Goal: Transaction & Acquisition: Purchase product/service

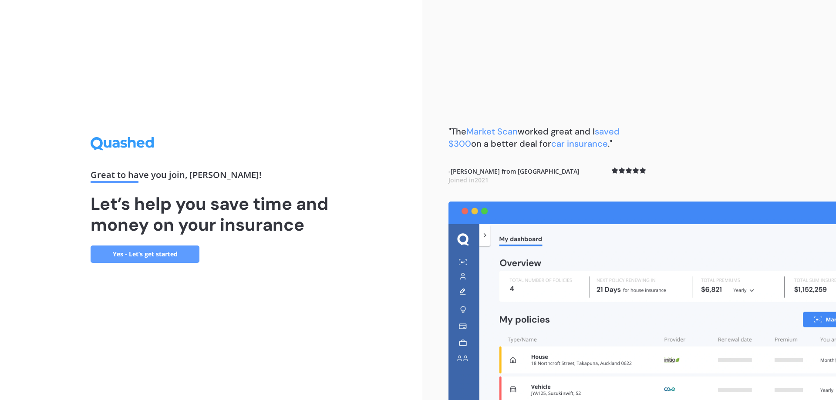
click at [173, 246] on link "Yes - Let’s get started" at bounding box center [145, 253] width 109 height 17
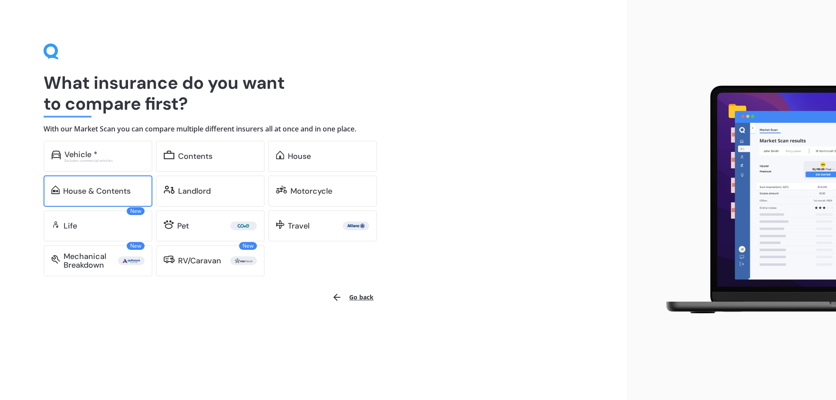
click at [69, 188] on div "House & Contents" at bounding box center [96, 191] width 67 height 9
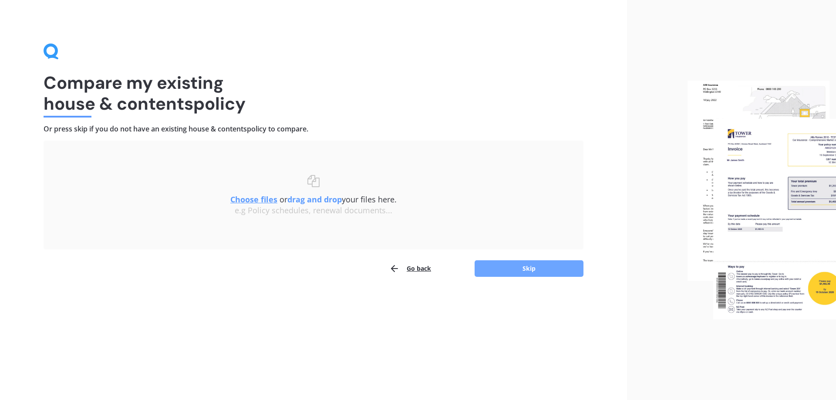
click at [499, 266] on button "Skip" at bounding box center [528, 268] width 109 height 17
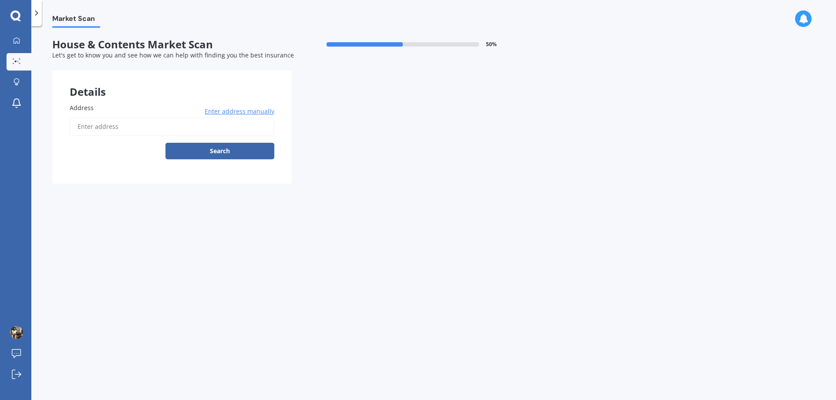
click at [134, 124] on input "Address" at bounding box center [172, 127] width 205 height 18
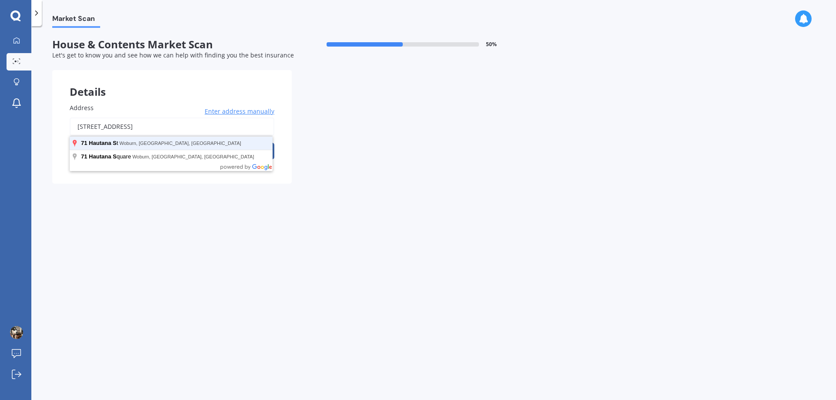
click at [165, 143] on button "Search" at bounding box center [219, 151] width 109 height 17
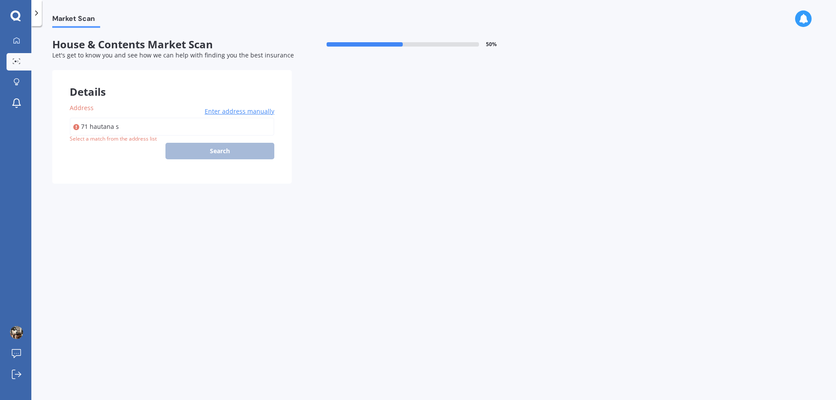
type input "[STREET_ADDRESS]"
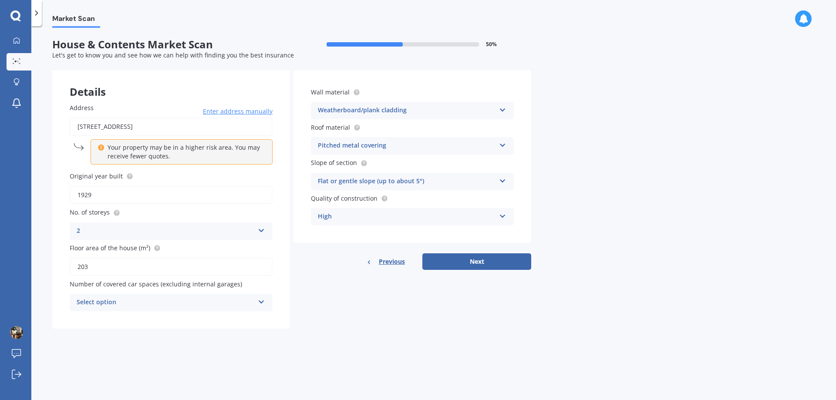
click at [123, 195] on input "1929" at bounding box center [171, 195] width 203 height 18
click at [149, 304] on div "Select option" at bounding box center [166, 302] width 178 height 10
click at [164, 351] on div "Market Scan House & Contents Market Scan 50 % Let's get to know you and see how…" at bounding box center [433, 215] width 804 height 374
click at [152, 304] on div "0" at bounding box center [166, 302] width 178 height 10
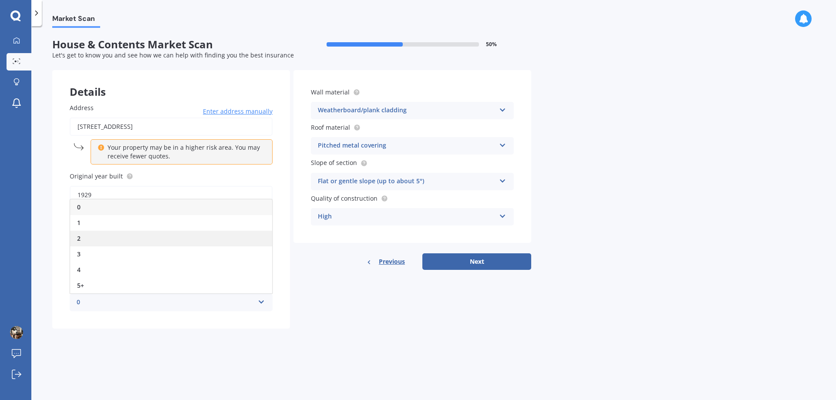
click at [124, 235] on div "2" at bounding box center [171, 239] width 202 height 16
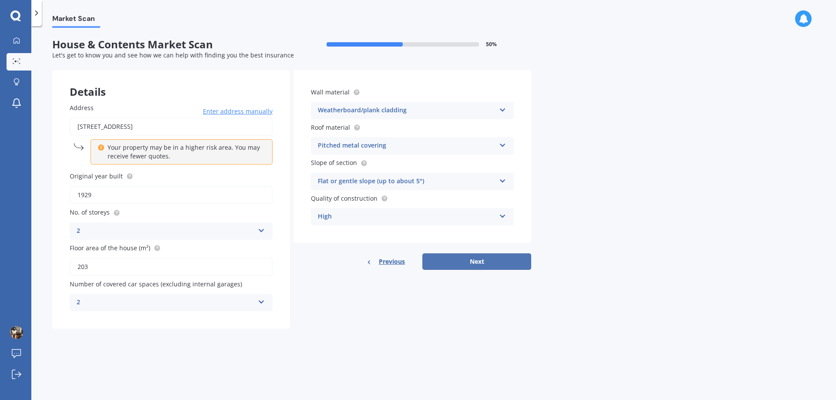
click at [471, 259] on button "Next" at bounding box center [476, 261] width 109 height 17
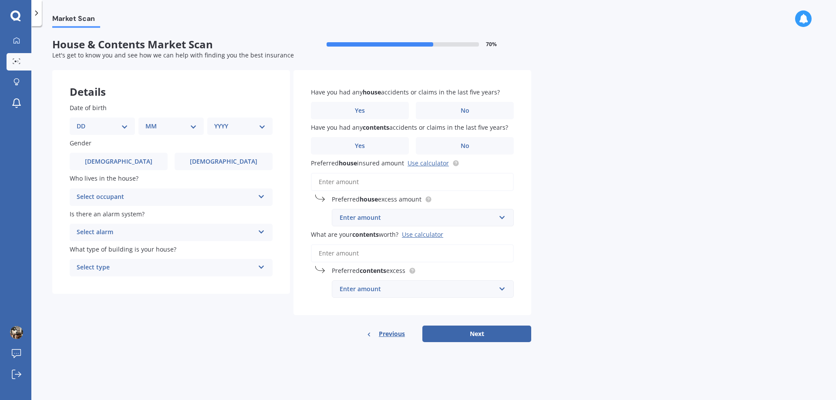
click at [101, 126] on select "DD 01 02 03 04 05 06 07 08 09 10 11 12 13 14 15 16 17 18 19 20 21 22 23 24 25 2…" at bounding box center [102, 126] width 51 height 10
select select "08"
click at [84, 121] on select "DD 01 02 03 04 05 06 07 08 09 10 11 12 13 14 15 16 17 18 19 20 21 22 23 24 25 2…" at bounding box center [102, 126] width 51 height 10
click at [168, 126] on select "MM 01 02 03 04 05 06 07 08 09 10 11 12" at bounding box center [173, 126] width 48 height 10
select select "10"
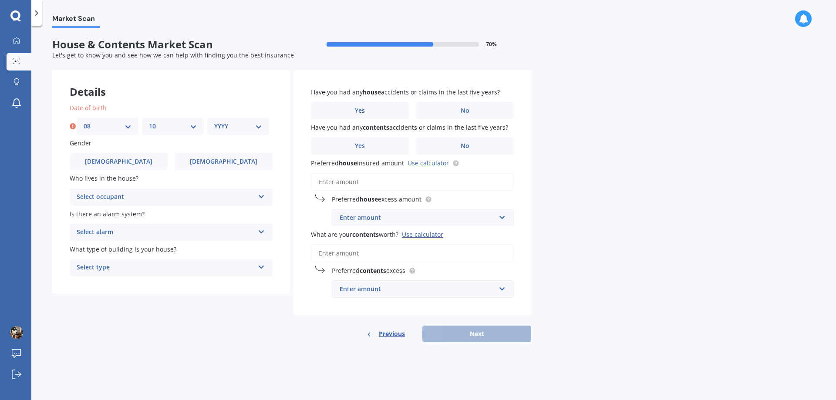
click at [149, 121] on select "MM 01 02 03 04 05 06 07 08 09 10 11 12" at bounding box center [173, 126] width 48 height 10
click at [228, 121] on div "YYYY 2009 2008 2007 2006 2005 2004 2003 2002 2001 2000 1999 1998 1997 1996 1995…" at bounding box center [238, 126] width 62 height 17
click at [229, 131] on div "YYYY 2009 2008 2007 2006 2005 2004 2003 2002 2001 2000 1999 1998 1997 1996 1995…" at bounding box center [238, 126] width 62 height 17
drag, startPoint x: 261, startPoint y: 130, endPoint x: 250, endPoint y: 126, distance: 11.2
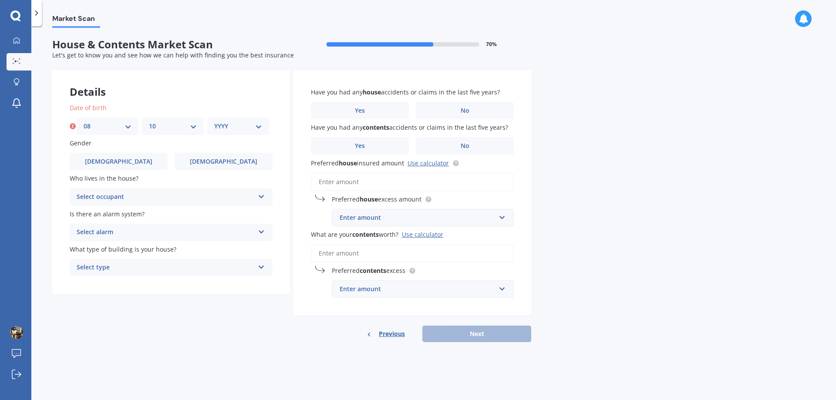
click at [261, 130] on select "YYYY 2009 2008 2007 2006 2005 2004 2003 2002 2001 2000 1999 1998 1997 1996 1995…" at bounding box center [238, 126] width 48 height 10
select select "1996"
click at [214, 121] on select "YYYY 2009 2008 2007 2006 2005 2004 2003 2002 2001 2000 1999 1998 1997 1996 1995…" at bounding box center [238, 126] width 48 height 10
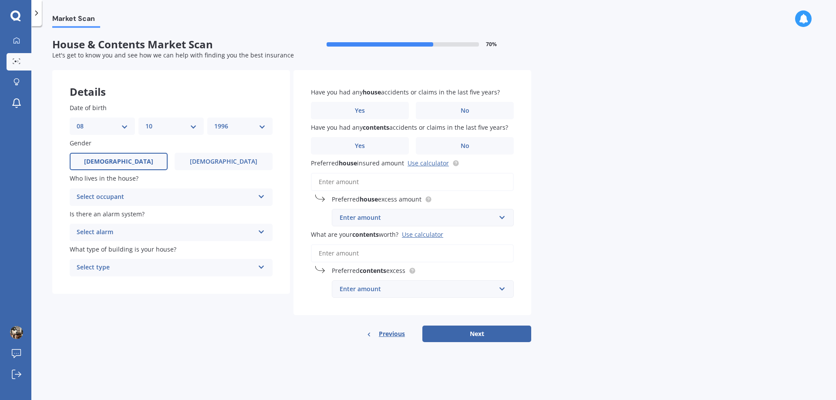
click at [123, 159] on span "[DEMOGRAPHIC_DATA]" at bounding box center [118, 161] width 69 height 7
click at [0, 0] on input "[DEMOGRAPHIC_DATA]" at bounding box center [0, 0] width 0 height 0
click at [144, 192] on div "Select occupant" at bounding box center [166, 197] width 178 height 10
click at [111, 218] on div "Owner" at bounding box center [171, 214] width 202 height 16
click at [141, 230] on div "Select alarm" at bounding box center [166, 232] width 178 height 10
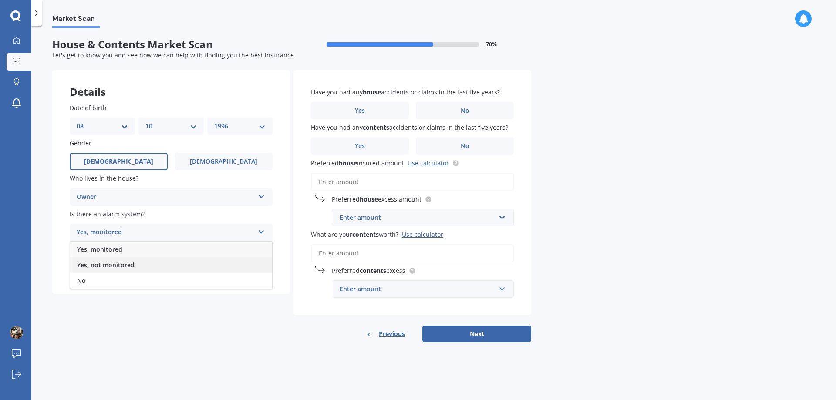
click at [121, 262] on span "Yes, not monitored" at bounding box center [105, 265] width 57 height 8
click at [133, 262] on div "Select type Freestanding Multi-unit (in a block of 6 or less) Multi-unit (in a …" at bounding box center [171, 267] width 203 height 17
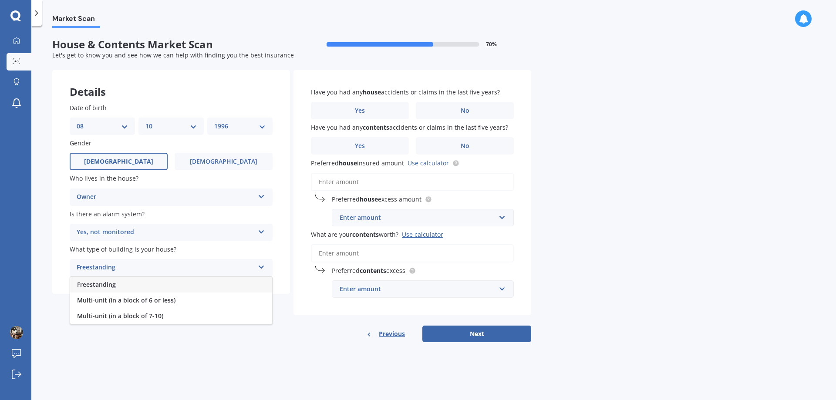
click at [117, 287] on div "Freestanding" at bounding box center [171, 285] width 202 height 16
click at [418, 111] on label "No" at bounding box center [465, 110] width 98 height 17
click at [0, 0] on input "No" at bounding box center [0, 0] width 0 height 0
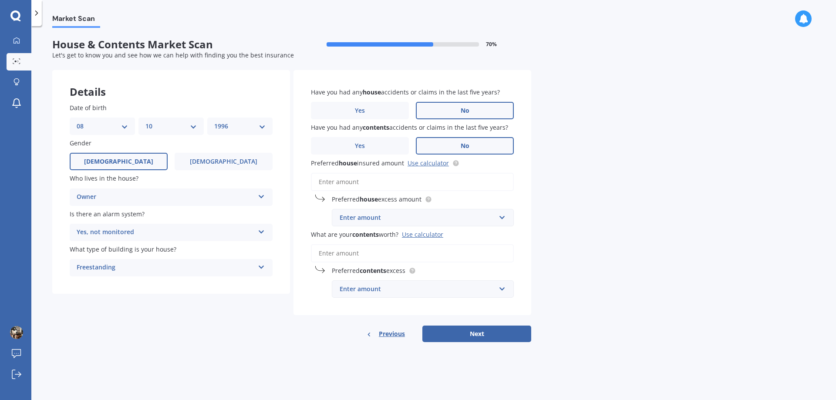
click at [449, 143] on label "No" at bounding box center [465, 145] width 98 height 17
click at [0, 0] on input "No" at bounding box center [0, 0] width 0 height 0
click at [381, 185] on input "Preferred house insured amount Use calculator" at bounding box center [412, 182] width 203 height 18
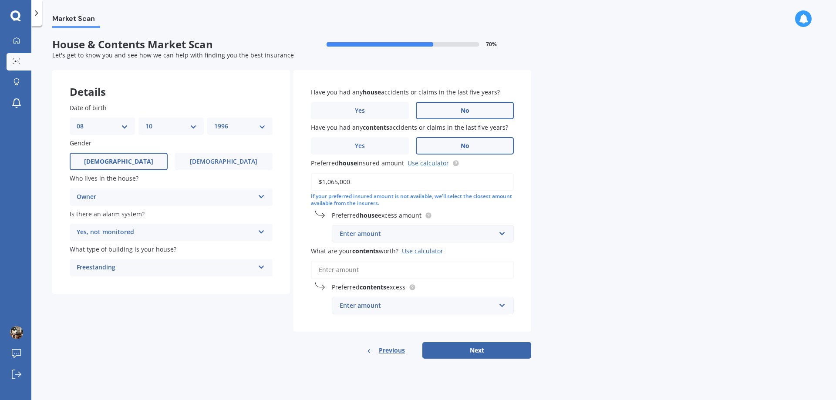
type input "$1,065,000"
click at [403, 229] on div "Enter amount" at bounding box center [418, 234] width 156 height 10
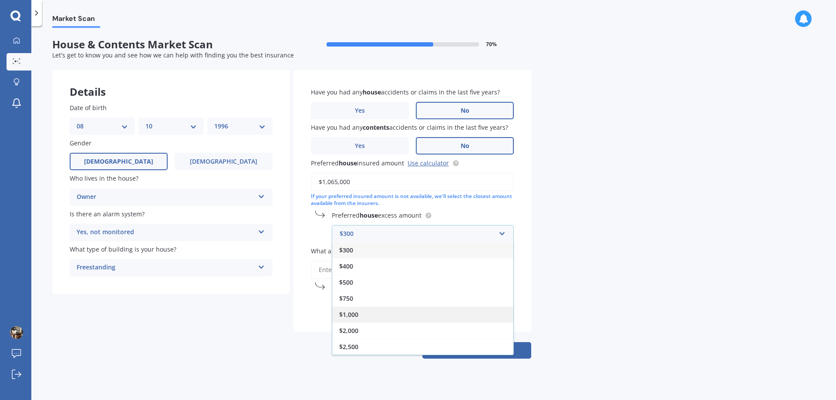
click at [361, 306] on div "$1,000" at bounding box center [422, 314] width 181 height 16
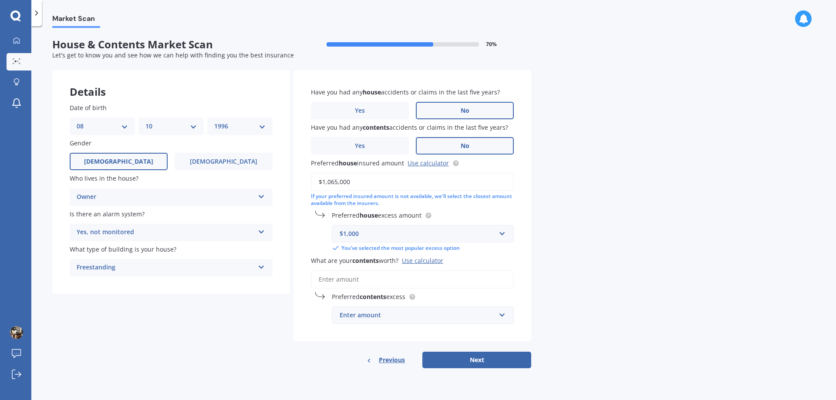
click at [371, 278] on input "What are your contents worth? Use calculator" at bounding box center [412, 279] width 203 height 18
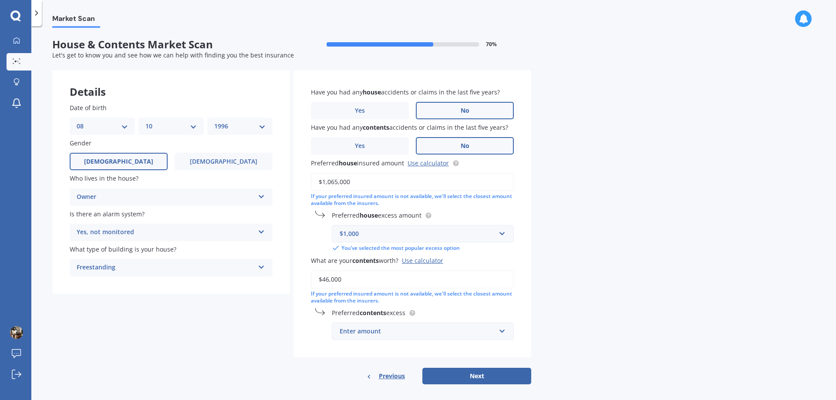
type input "$46,000"
click at [431, 335] on div "Enter amount" at bounding box center [418, 331] width 156 height 10
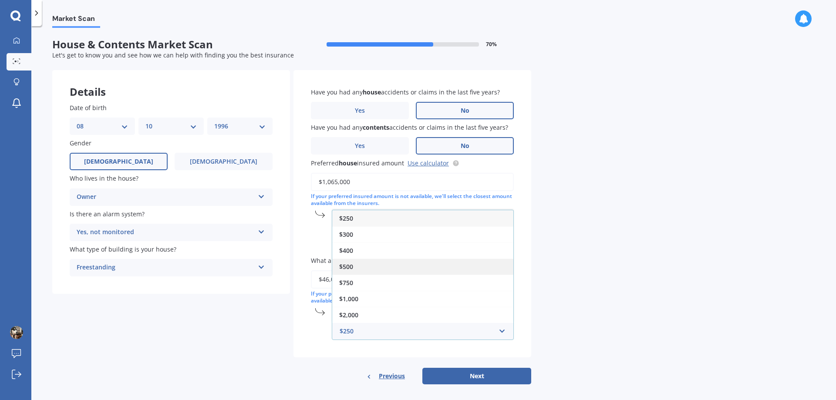
click at [375, 267] on div "$500" at bounding box center [422, 267] width 181 height 16
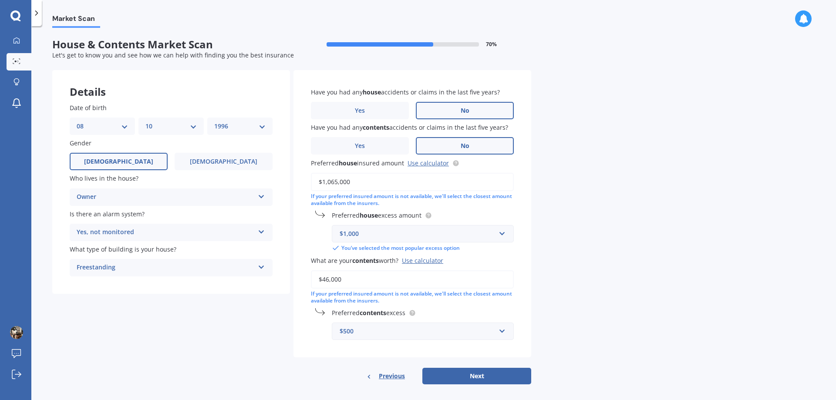
click at [455, 379] on button "Next" at bounding box center [476, 376] width 109 height 17
select select "08"
select select "10"
select select "1996"
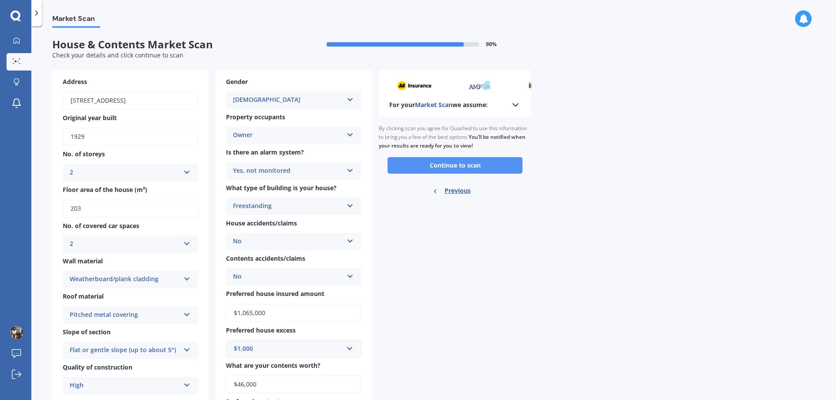
click at [438, 162] on button "Continue to scan" at bounding box center [454, 165] width 135 height 17
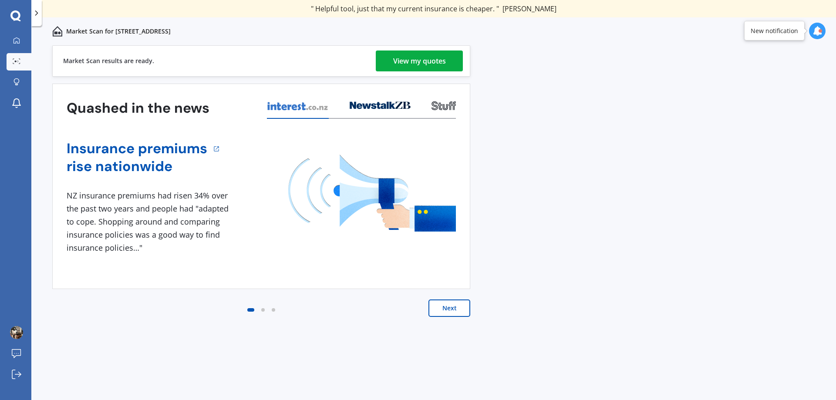
click at [421, 63] on div "View my quotes" at bounding box center [419, 60] width 53 height 21
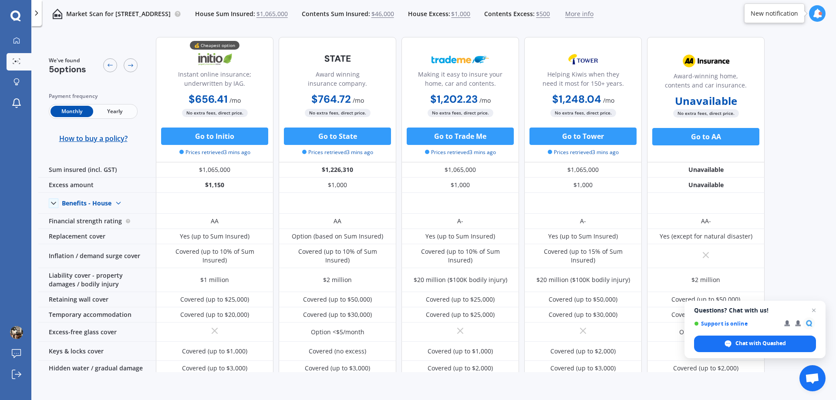
click at [103, 114] on span "Yearly" at bounding box center [114, 111] width 43 height 11
